Goal: Information Seeking & Learning: Compare options

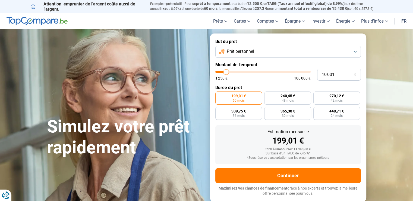
type input "9 750"
type input "9750"
type input "11 500"
type input "11500"
type input "14 000"
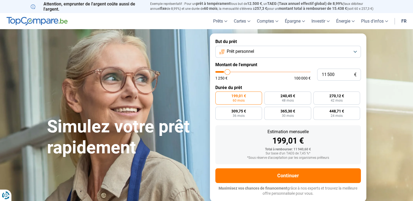
type input "14000"
type input "16 000"
type input "16000"
type input "19 750"
type input "19750"
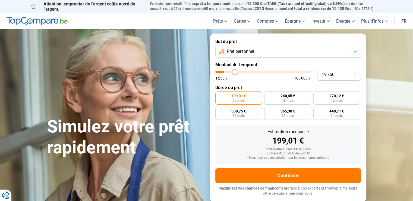
type input "23 250"
type input "23250"
type input "33 500"
type input "33500"
type input "36 500"
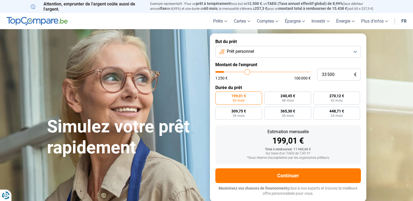
type input "36500"
type input "39 250"
type input "39250"
type input "41 750"
type input "41750"
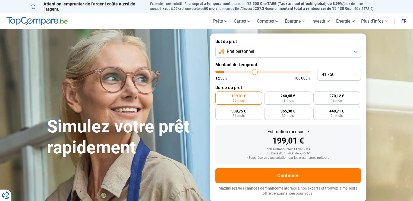
type input "45 500"
type input "45500"
type input "48 500"
type input "48500"
type input "50 750"
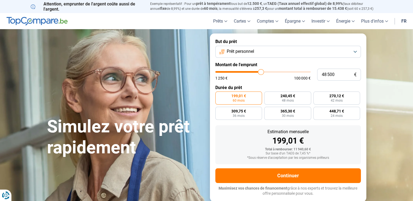
type input "50750"
type input "55 250"
type input "55250"
type input "57 000"
type input "57000"
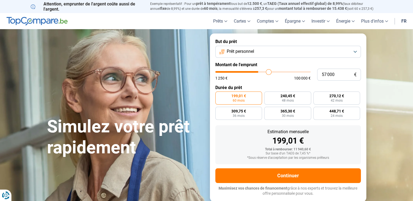
type input "58 500"
type input "58500"
type input "60 000"
type input "60000"
type input "60 250"
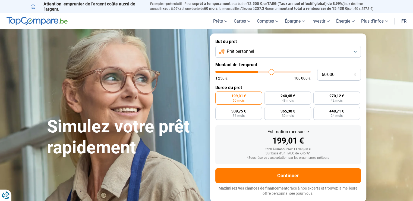
type input "60250"
type input "61 750"
type input "61750"
type input "63 250"
type input "63250"
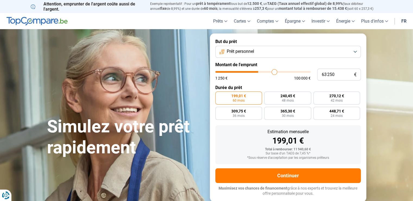
type input "64 000"
type input "64000"
type input "64 750"
type input "64750"
type input "66 500"
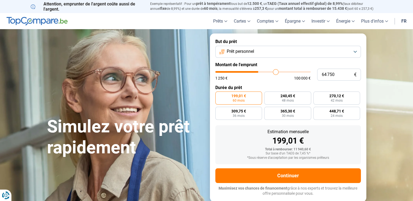
type input "66500"
type input "67 250"
type input "67250"
type input "68 250"
type input "68250"
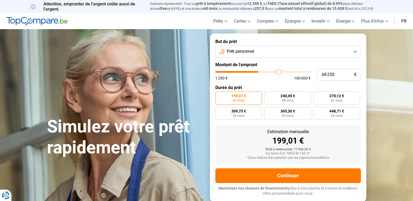
type input "70 000"
type input "70000"
type input "70 750"
type input "70750"
type input "72 000"
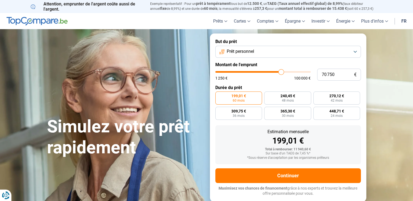
type input "72000"
type input "72 750"
type input "72750"
type input "73 250"
type input "73250"
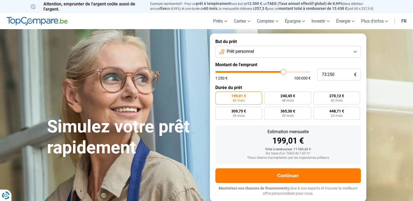
type input "73 750"
type input "73750"
type input "74 000"
type input "74000"
type input "73 750"
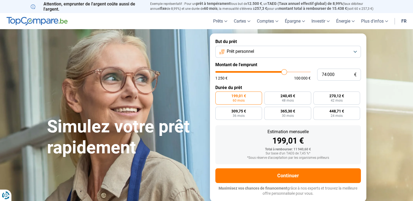
type input "73750"
type input "72 750"
type input "72750"
type input "71 750"
type input "71750"
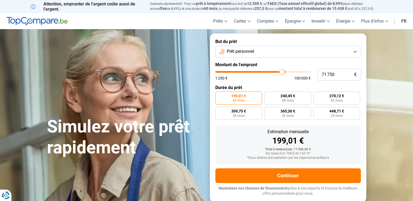
type input "71 000"
type input "71000"
type input "69 750"
type input "69750"
type input "69 500"
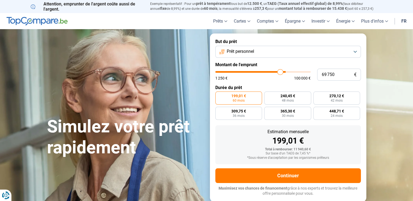
type input "69500"
type input "68 750"
type input "68750"
type input "67 000"
type input "67000"
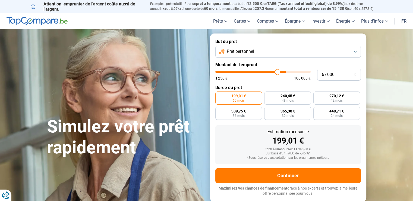
type input "66 250"
type input "66250"
type input "64 750"
type input "64750"
type input "63 750"
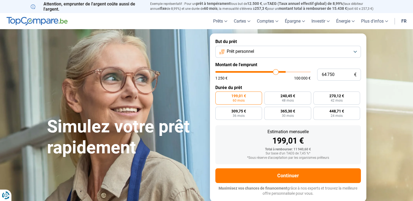
type input "63750"
type input "63 250"
type input "63250"
type input "63 000"
type input "63000"
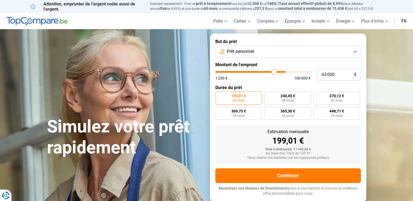
type input "62 500"
type input "62500"
type input "62 000"
type input "62000"
type input "61 000"
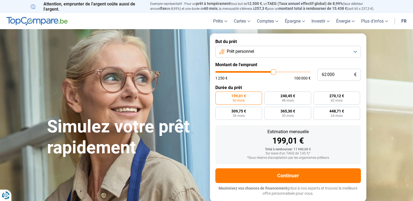
type input "61000"
type input "58 250"
type input "58250"
type input "57 000"
type input "57000"
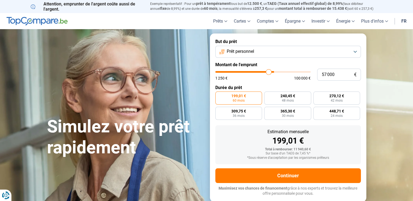
type input "55 750"
type input "55750"
type input "55 500"
type input "55500"
type input "55 000"
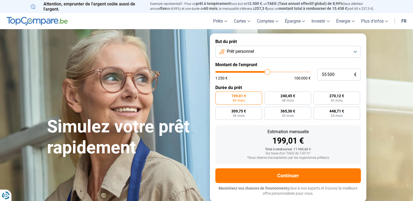
type input "55000"
type input "54 750"
type input "54750"
type input "54 500"
type input "54500"
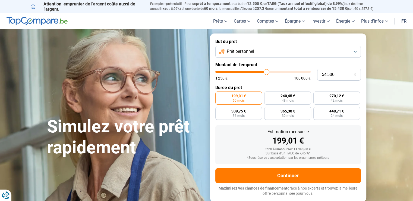
type input "54 250"
type input "54250"
type input "54 000"
type input "54000"
type input "53 750"
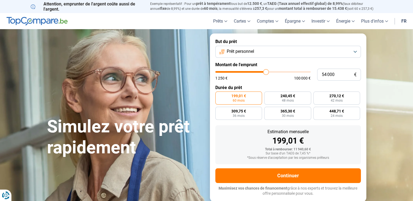
type input "53750"
type input "53 250"
type input "53250"
type input "52 500"
type input "52500"
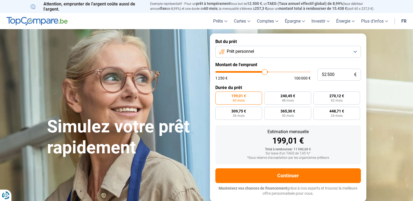
type input "52 000"
type input "52000"
type input "51 250"
type input "51250"
type input "50 750"
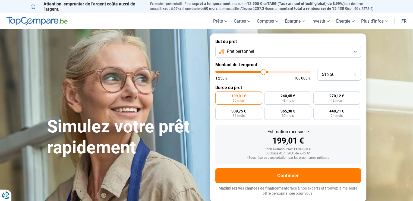
type input "50750"
type input "50 000"
type input "50000"
type input "49 250"
type input "49250"
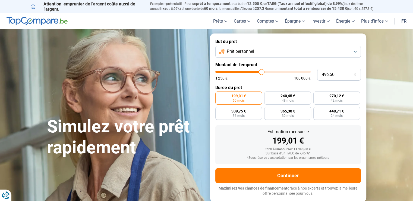
type input "48 750"
type input "48750"
type input "48 250"
type input "48250"
type input "48 000"
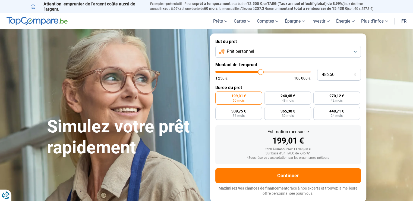
type input "48000"
type input "47 750"
type input "47750"
type input "47 250"
type input "47250"
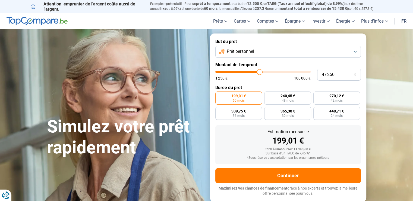
type input "46 000"
type input "46000"
type input "44 250"
type input "44250"
type input "42 500"
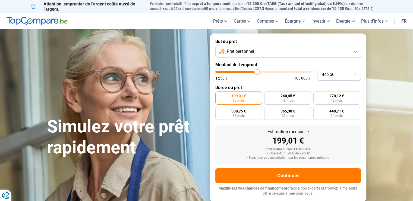
type input "42500"
type input "41 500"
type input "41500"
type input "41 000"
type input "41000"
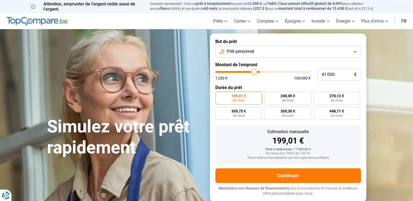
type input "40 000"
type input "40000"
type input "39 250"
type input "39250"
type input "38 750"
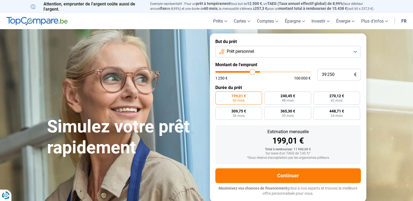
type input "38750"
type input "38 500"
type input "38500"
type input "38 000"
type input "38000"
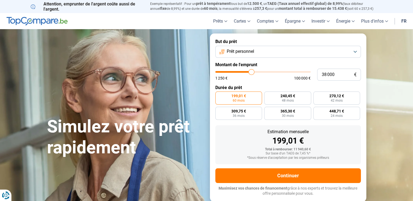
type input "37 250"
type input "37250"
type input "36 500"
type input "36500"
type input "36 000"
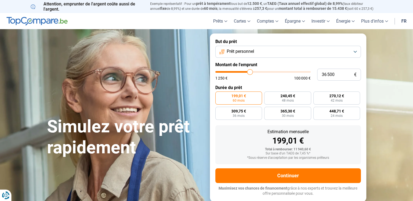
type input "36000"
type input "35 750"
type input "35750"
type input "35 250"
type input "35250"
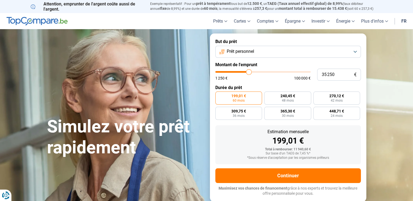
type input "34 250"
type input "34250"
type input "32 500"
type input "32500"
type input "31 500"
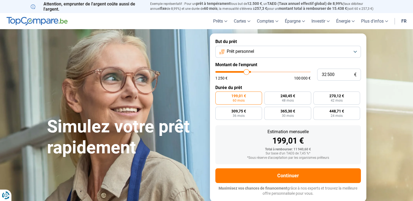
type input "31500"
type input "28 750"
type input "28750"
type input "28 250"
type input "28250"
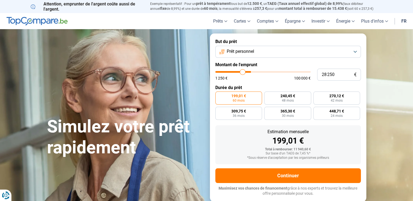
type input "28 000"
type input "28000"
type input "27 500"
type input "27500"
type input "26 750"
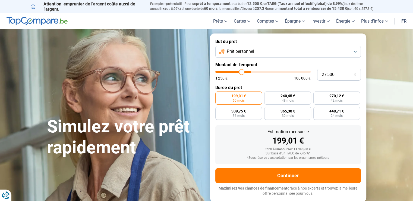
type input "26750"
type input "26 000"
type input "26000"
type input "25 500"
type input "25500"
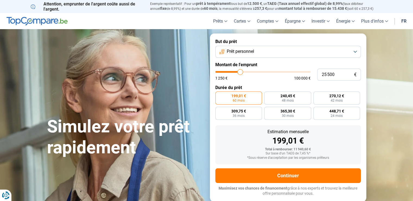
type input "25 250"
type input "25250"
type input "25 000"
type input "25000"
type input "24 750"
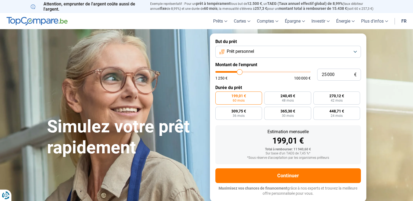
type input "24750"
type input "24 250"
type input "24250"
type input "24 000"
type input "24000"
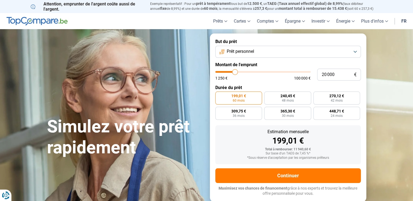
drag, startPoint x: 226, startPoint y: 72, endPoint x: 235, endPoint y: 70, distance: 10.0
click at [235, 71] on input "range" at bounding box center [262, 72] width 95 height 2
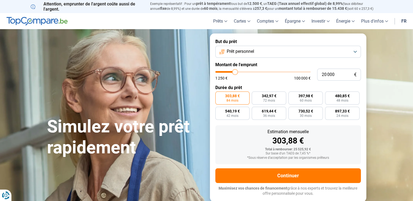
click at [355, 50] on button "Prêt personnel" at bounding box center [288, 52] width 146 height 12
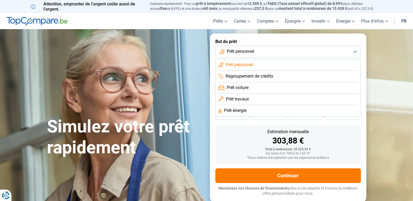
click at [292, 76] on li "Regroupement de crédits" at bounding box center [288, 76] width 140 height 11
